Goal: Task Accomplishment & Management: Complete application form

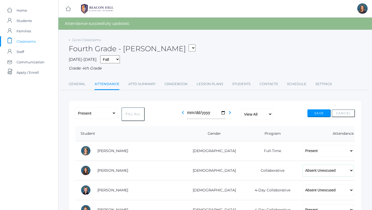
click at [320, 172] on select "-- Present Present-At-Home Tardy Excused Tardy Unexcused Absent Excused Absent …" at bounding box center [328, 171] width 51 height 12
select select "TU"
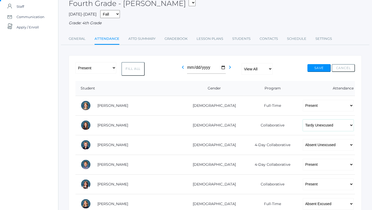
scroll to position [48, 0]
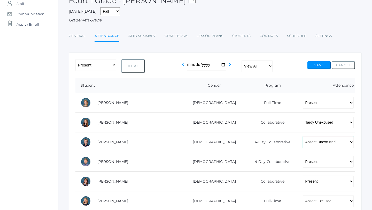
click at [320, 141] on select "-- Present Present-At-Home Tardy Excused Tardy Unexcused Absent Excused Absent …" at bounding box center [328, 142] width 51 height 12
select select "P"
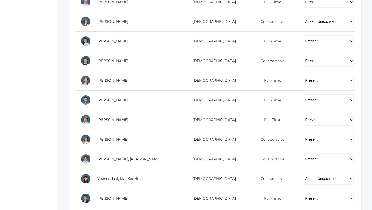
scroll to position [325, 0]
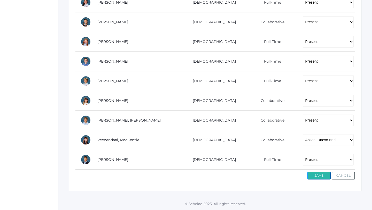
click at [319, 174] on button "Save" at bounding box center [319, 176] width 23 height 8
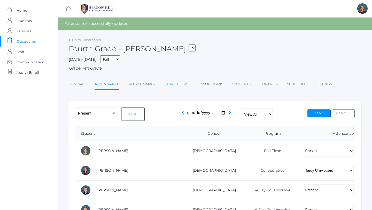
click at [175, 82] on link "Gradebook" at bounding box center [176, 84] width 23 height 10
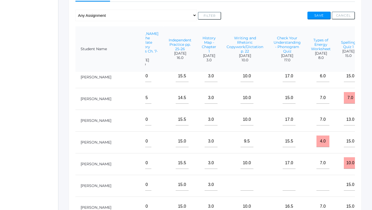
scroll to position [26, 70]
